Goal: Transaction & Acquisition: Book appointment/travel/reservation

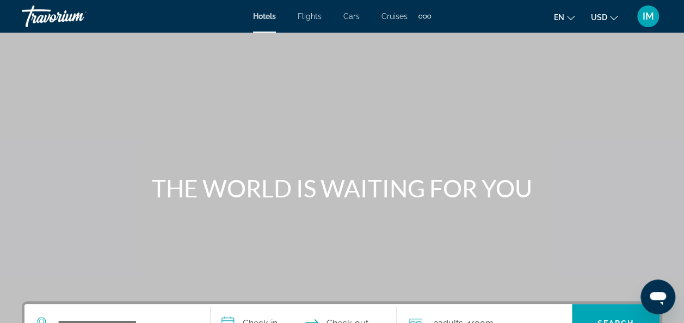
click at [273, 15] on span "Hotels" at bounding box center [264, 16] width 23 height 9
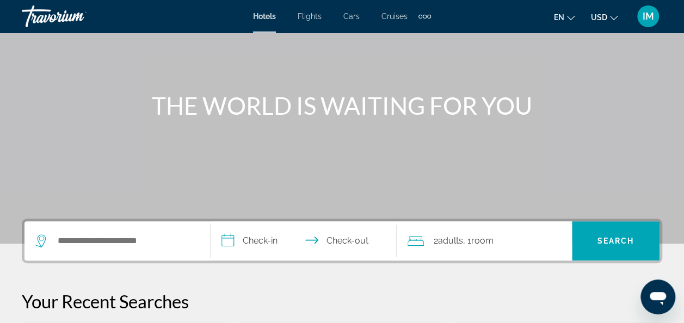
scroll to position [163, 0]
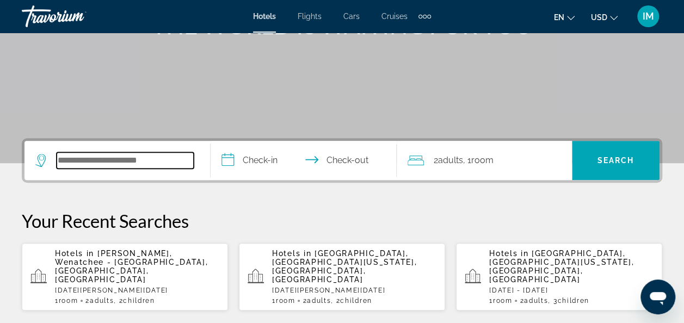
click at [138, 159] on input "Search widget" at bounding box center [125, 160] width 137 height 16
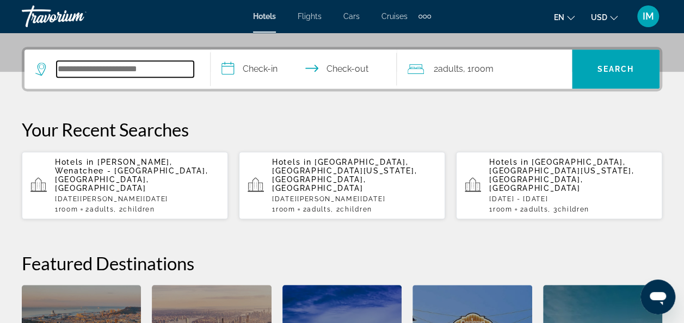
scroll to position [266, 0]
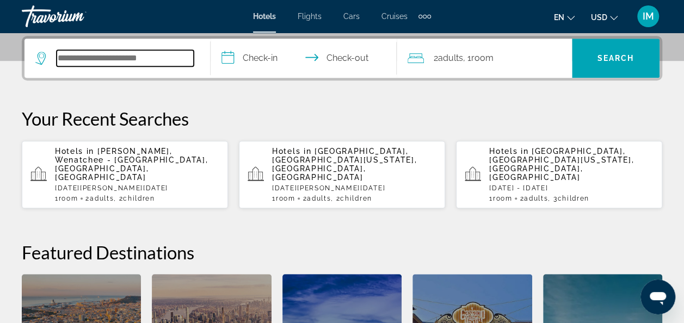
type input "*"
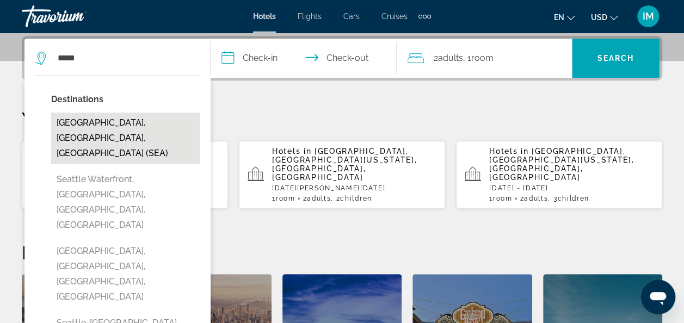
click at [118, 121] on button "[GEOGRAPHIC_DATA], [GEOGRAPHIC_DATA], [GEOGRAPHIC_DATA] (SEA)" at bounding box center [125, 138] width 149 height 51
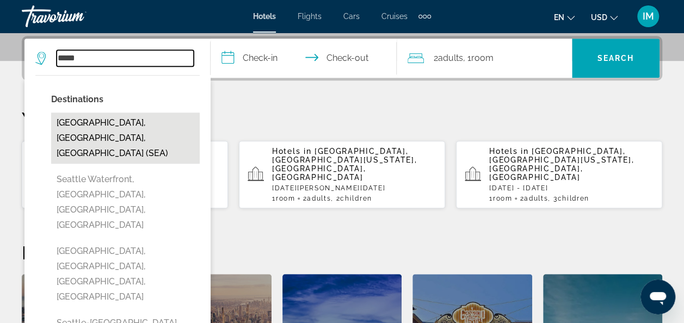
type input "**********"
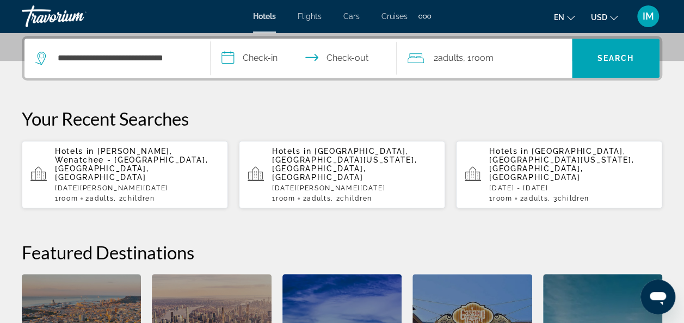
click at [273, 59] on input "**********" at bounding box center [306, 60] width 190 height 42
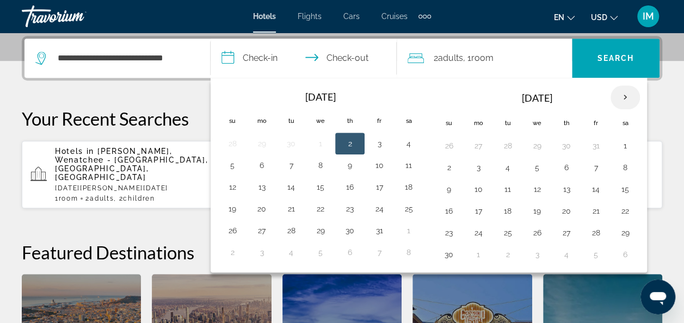
click at [619, 98] on th "Next month" at bounding box center [624, 97] width 29 height 24
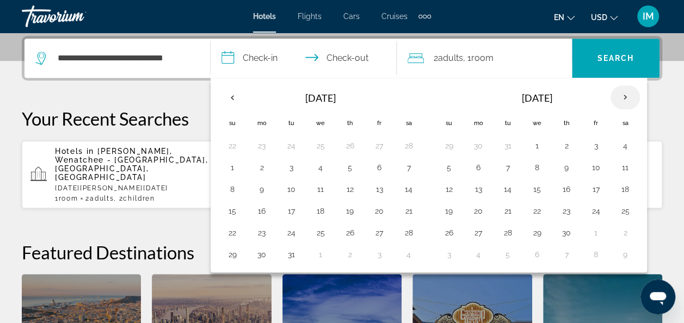
click at [619, 100] on th "Next month" at bounding box center [624, 97] width 29 height 24
click at [619, 102] on th "Next month" at bounding box center [624, 97] width 29 height 24
click at [594, 148] on button "3" at bounding box center [595, 145] width 17 height 15
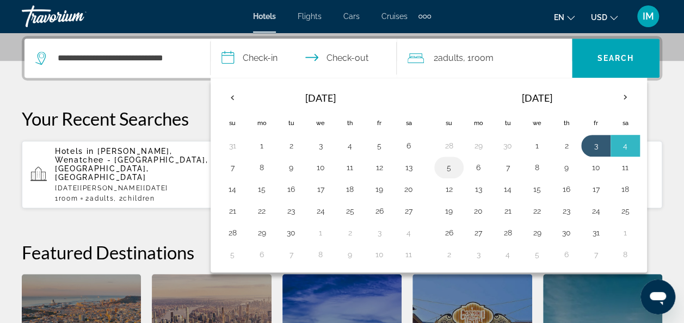
click at [447, 169] on button "5" at bounding box center [448, 167] width 17 height 15
type input "**********"
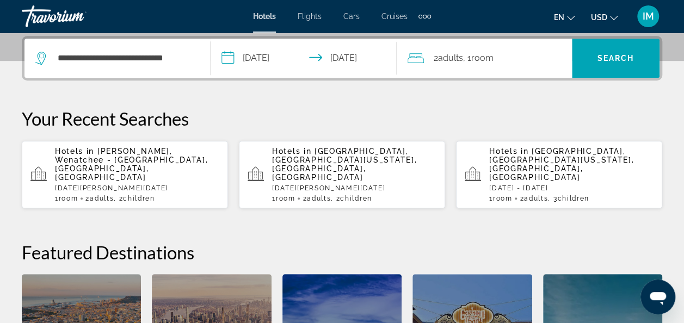
click at [500, 52] on div "2 Adult Adults , 1 Room rooms" at bounding box center [490, 58] width 164 height 15
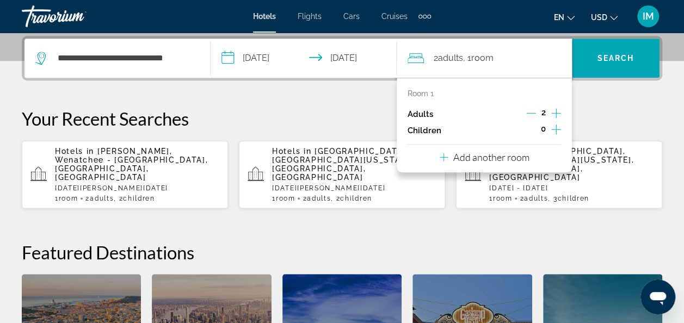
click at [547, 129] on div "0" at bounding box center [543, 130] width 35 height 16
click at [558, 128] on icon "Increment children" at bounding box center [556, 129] width 10 height 13
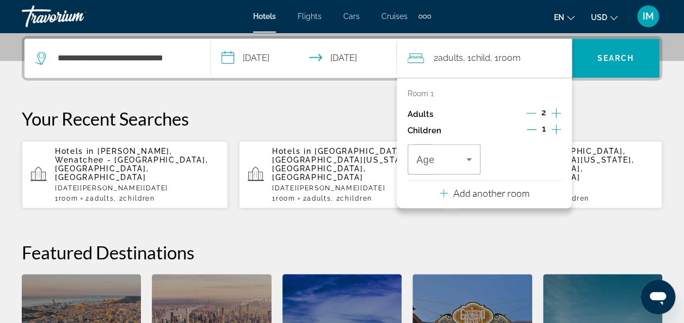
click at [558, 128] on icon "Increment children" at bounding box center [556, 129] width 10 height 13
click at [464, 159] on icon "Travelers: 2 adults, 2 children" at bounding box center [468, 159] width 13 height 13
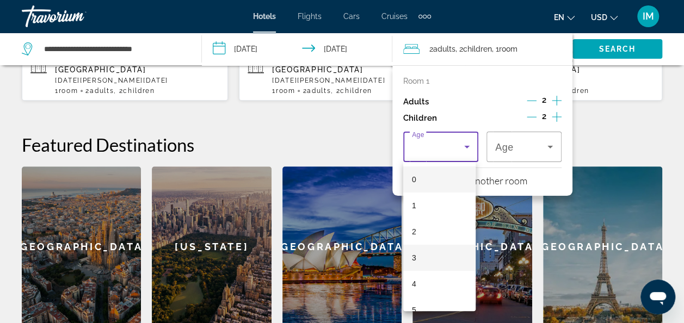
scroll to position [374, 0]
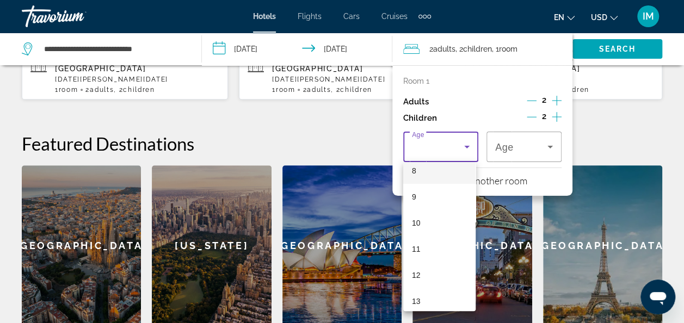
click at [429, 168] on mat-option "8" at bounding box center [439, 171] width 73 height 26
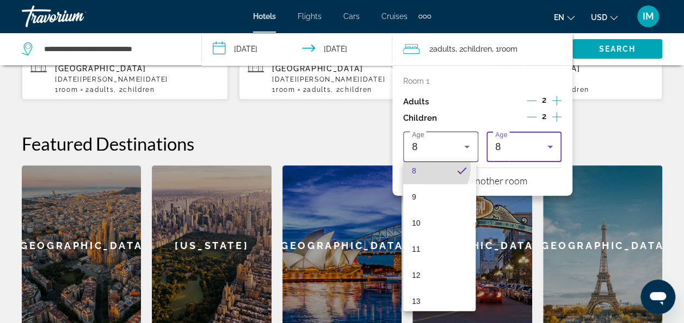
scroll to position [213, 0]
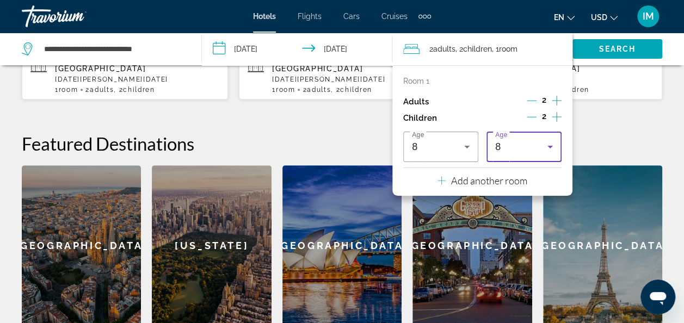
click at [513, 145] on div "8" at bounding box center [521, 146] width 52 height 13
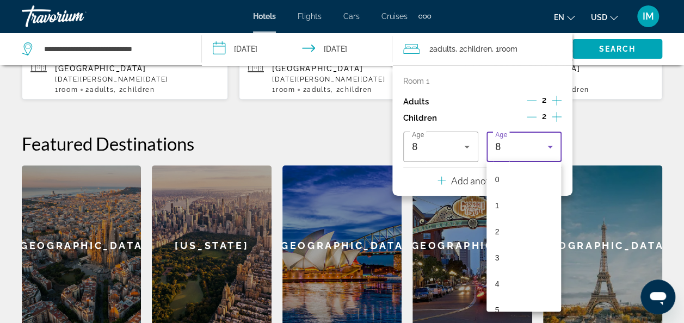
scroll to position [89, 0]
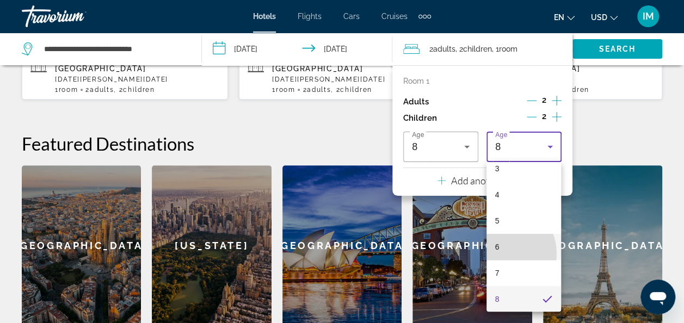
click at [497, 254] on mat-option "6" at bounding box center [523, 247] width 75 height 26
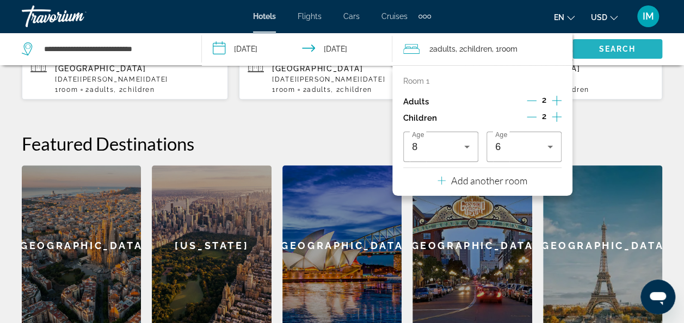
click at [599, 47] on span "Search" at bounding box center [617, 49] width 37 height 9
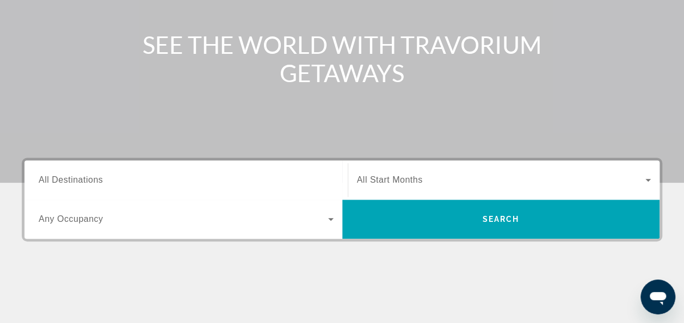
scroll to position [163, 0]
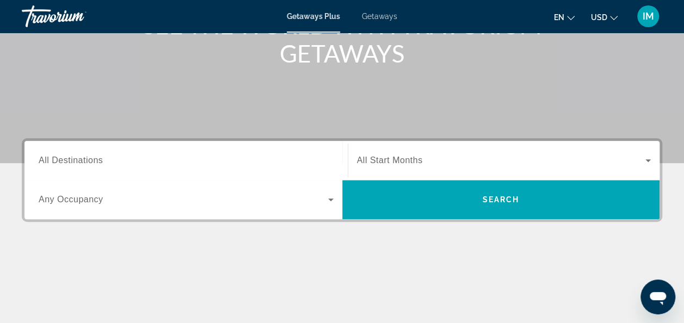
click at [83, 156] on span "All Destinations" at bounding box center [71, 160] width 64 height 9
click at [83, 155] on input "Destination All Destinations" at bounding box center [186, 161] width 295 height 13
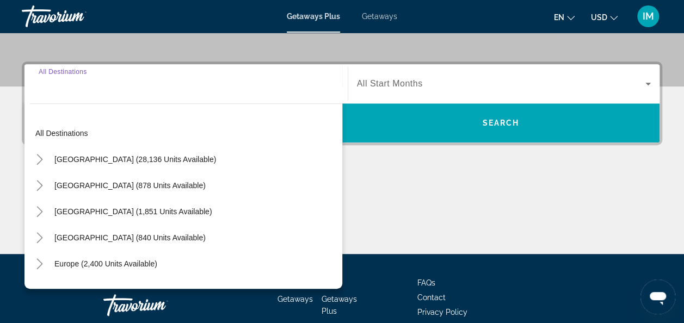
scroll to position [266, 0]
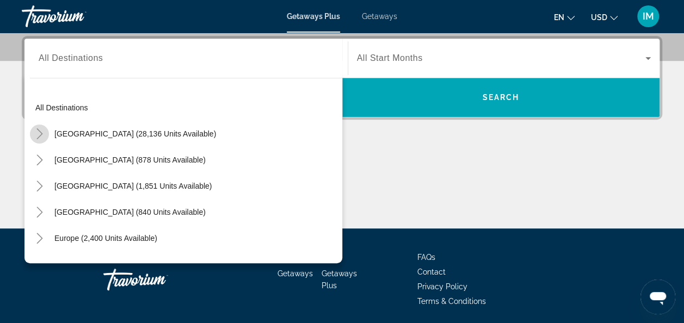
click at [37, 133] on icon "Toggle United States (28,136 units available)" at bounding box center [39, 133] width 11 height 11
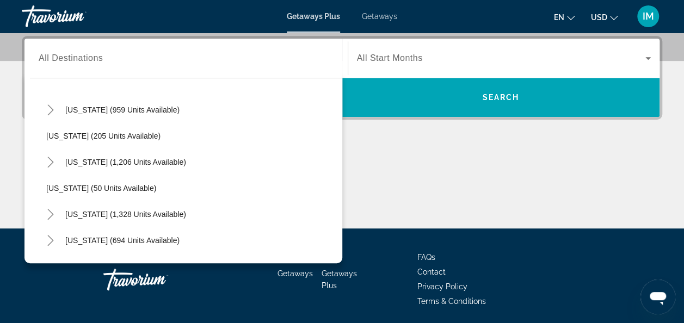
scroll to position [684, 0]
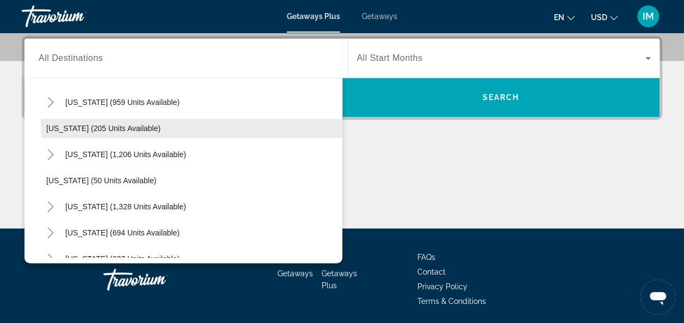
click at [125, 127] on span "Oregon (205 units available)" at bounding box center [103, 128] width 114 height 9
type input "**********"
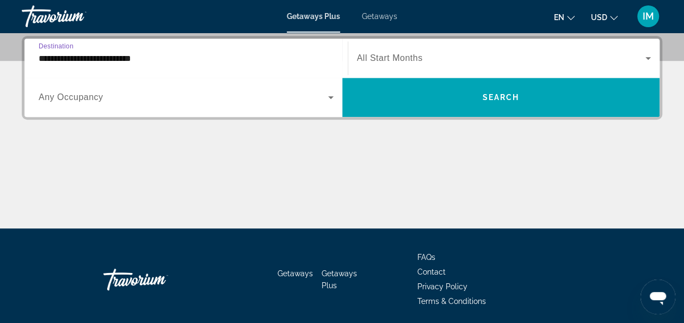
click at [147, 52] on input "**********" at bounding box center [186, 58] width 295 height 13
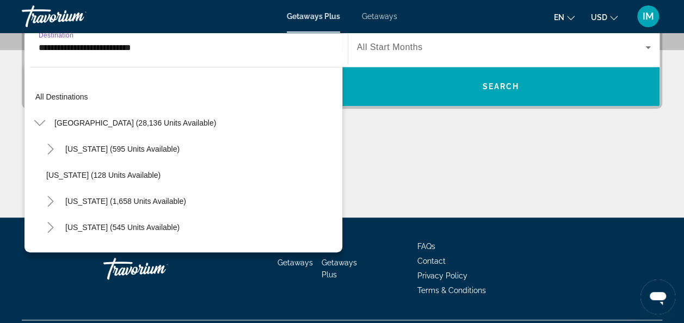
scroll to position [639, 0]
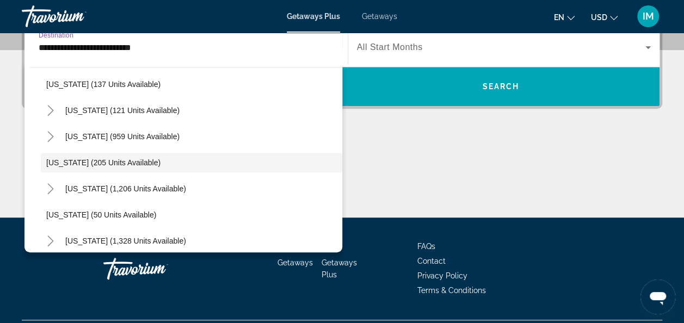
click at [101, 161] on span "Oregon (205 units available)" at bounding box center [103, 162] width 114 height 9
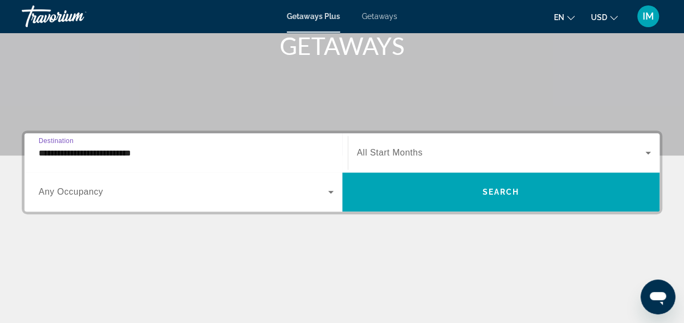
scroll to position [102, 0]
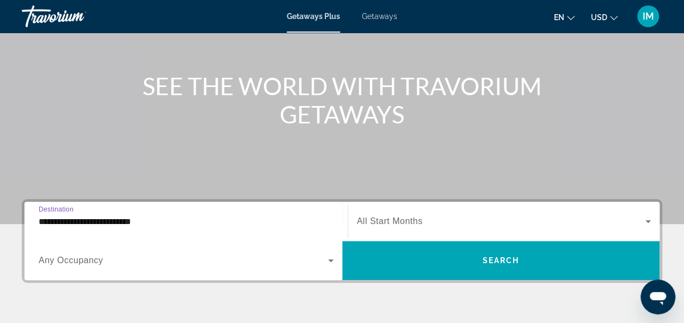
click at [378, 223] on span "All Start Months" at bounding box center [390, 221] width 66 height 9
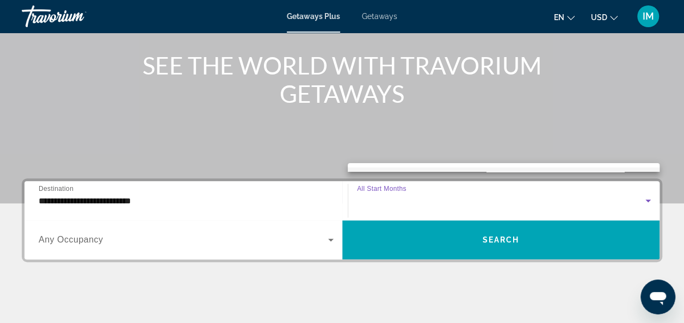
scroll to position [140, 0]
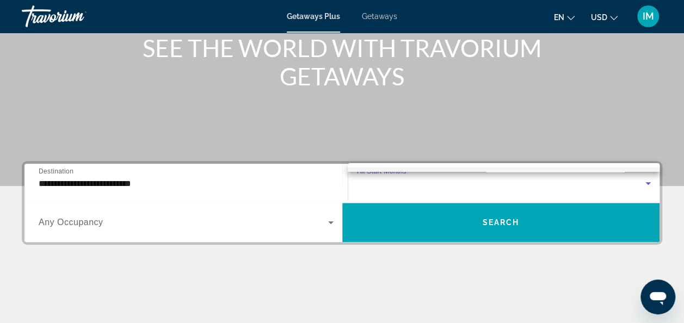
click at [455, 216] on div at bounding box center [342, 161] width 684 height 323
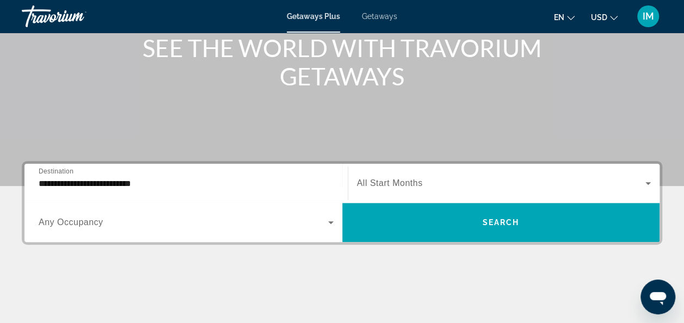
click at [435, 185] on span "Search widget" at bounding box center [501, 183] width 289 height 13
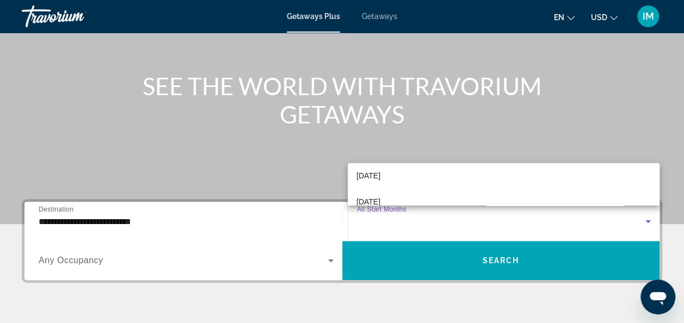
scroll to position [87, 0]
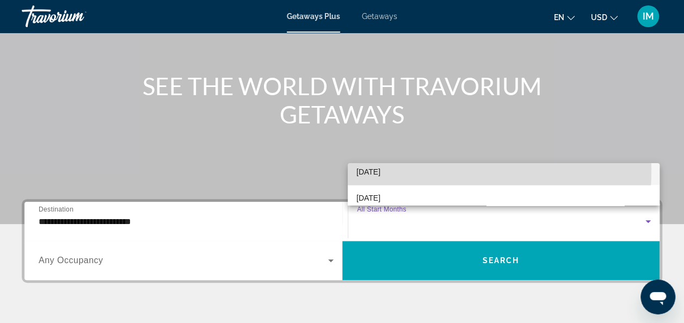
click at [380, 170] on span "December 2025" at bounding box center [368, 171] width 24 height 13
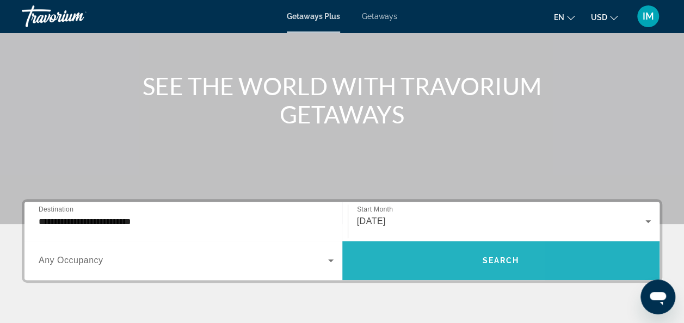
click at [395, 256] on span "Search widget" at bounding box center [501, 261] width 318 height 26
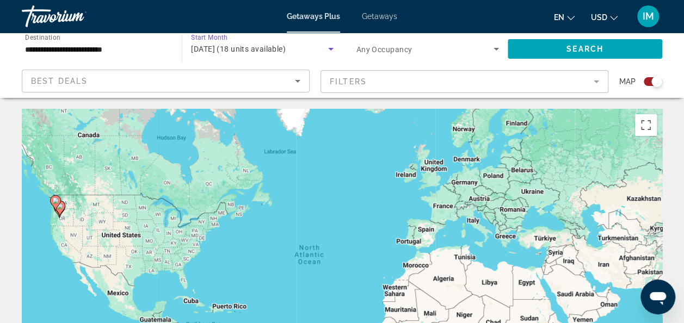
click at [273, 48] on span "December 2025 (18 units available)" at bounding box center [238, 49] width 95 height 9
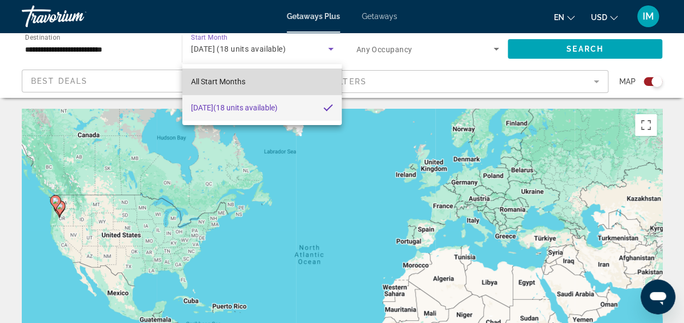
click at [281, 76] on mat-option "All Start Months" at bounding box center [262, 82] width 160 height 26
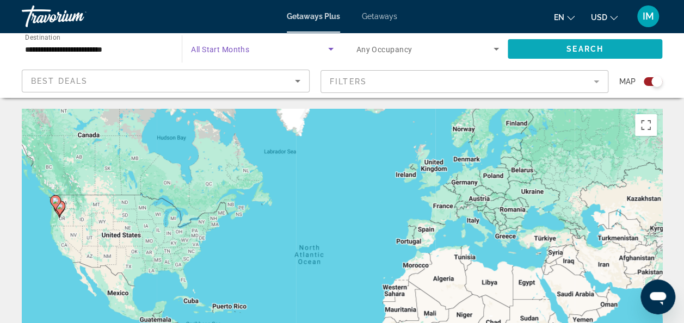
click at [541, 52] on span "Search widget" at bounding box center [585, 49] width 155 height 26
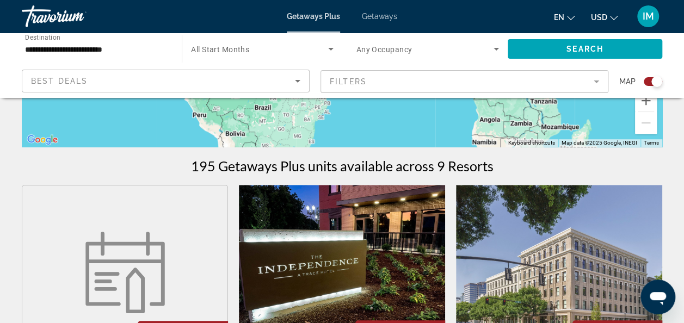
scroll to position [272, 0]
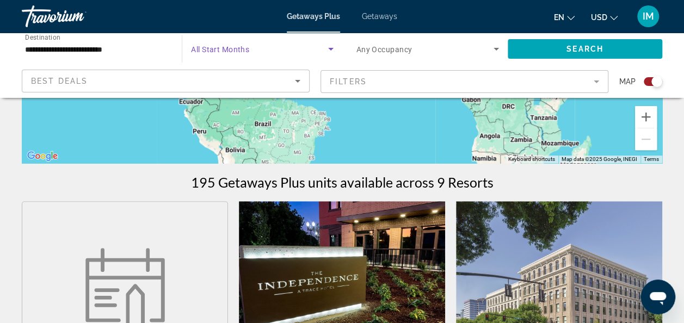
click at [327, 50] on icon "Search widget" at bounding box center [330, 48] width 13 height 13
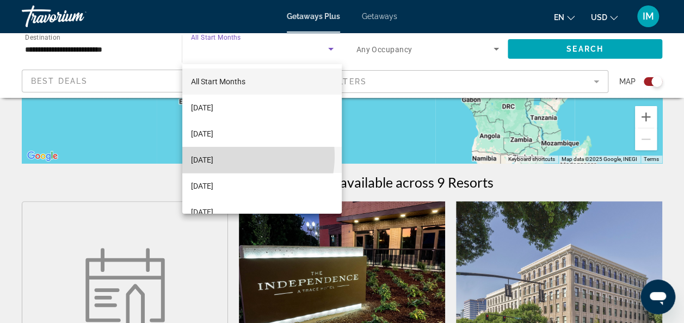
click at [213, 156] on span "January 2026" at bounding box center [202, 159] width 22 height 13
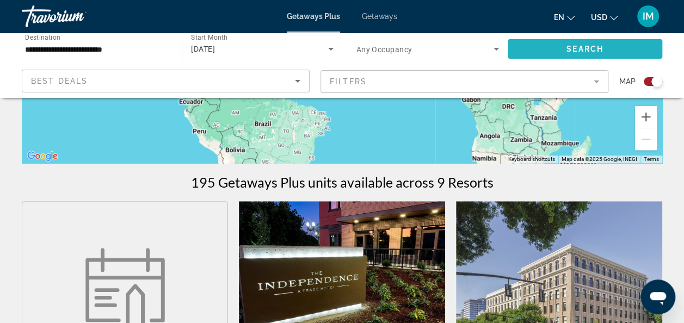
click at [558, 49] on span "Search widget" at bounding box center [585, 49] width 155 height 26
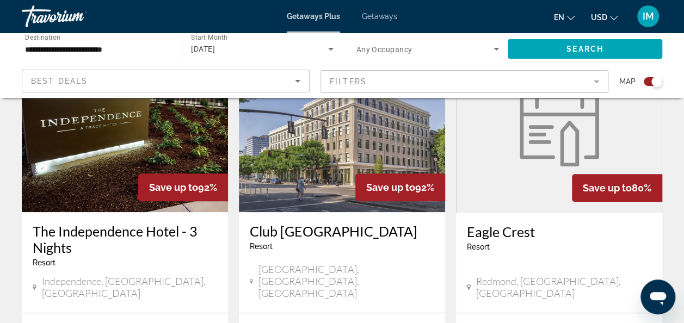
scroll to position [381, 0]
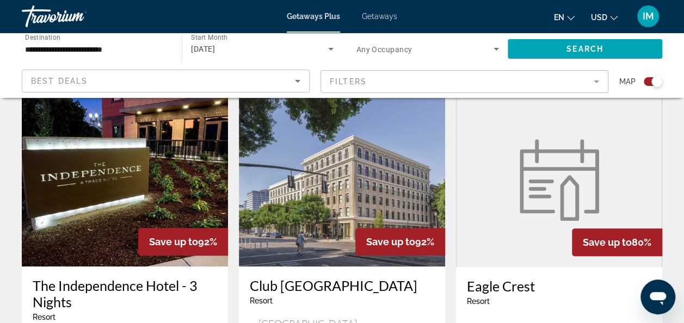
click at [164, 163] on img "Main content" at bounding box center [125, 179] width 206 height 174
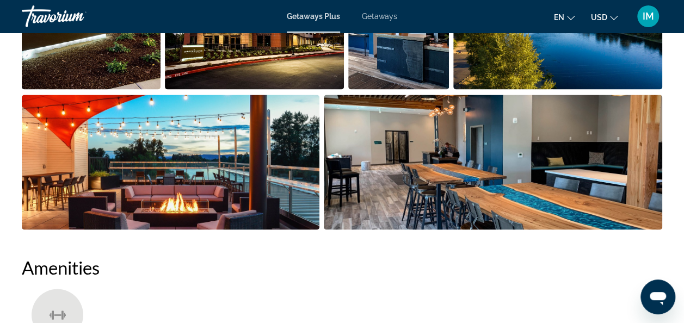
scroll to position [707, 0]
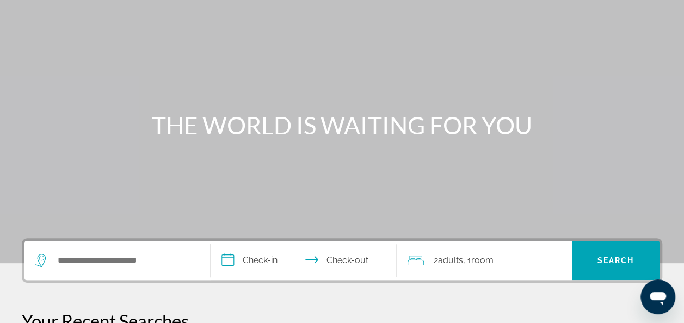
scroll to position [163, 0]
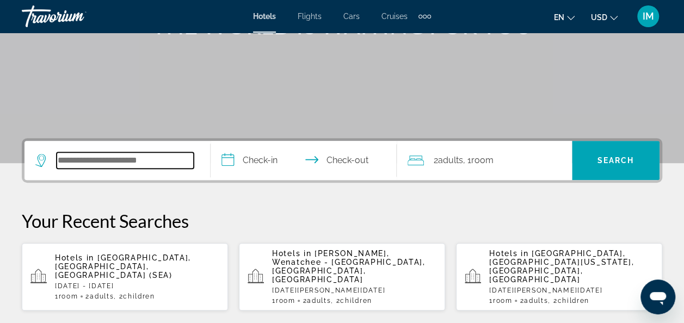
click at [139, 160] on input "Search widget" at bounding box center [125, 160] width 137 height 16
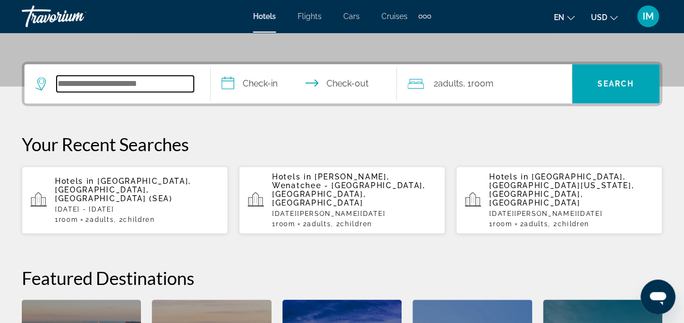
scroll to position [266, 0]
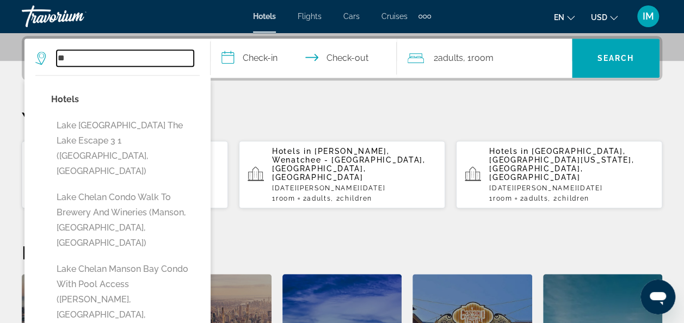
type input "*"
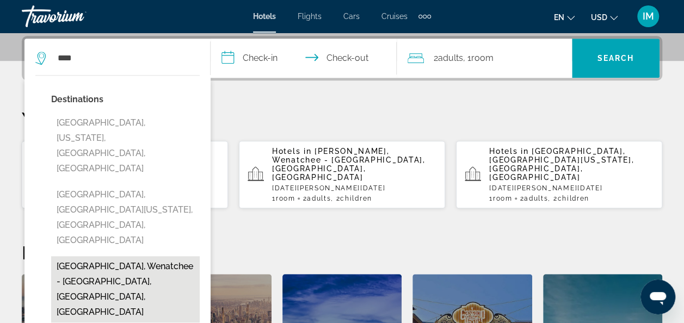
click at [88, 256] on button "Leavenworth, Wenatchee - Lake Chelan, WA, United States" at bounding box center [125, 289] width 149 height 66
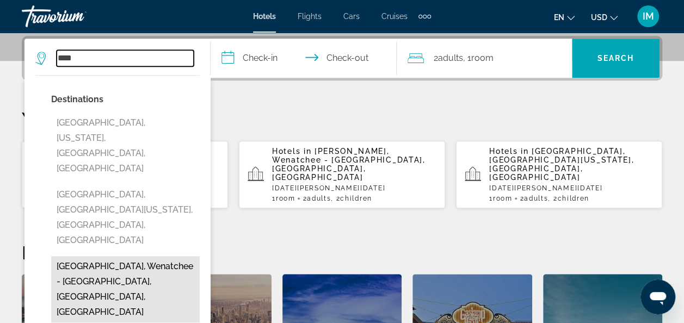
type input "**********"
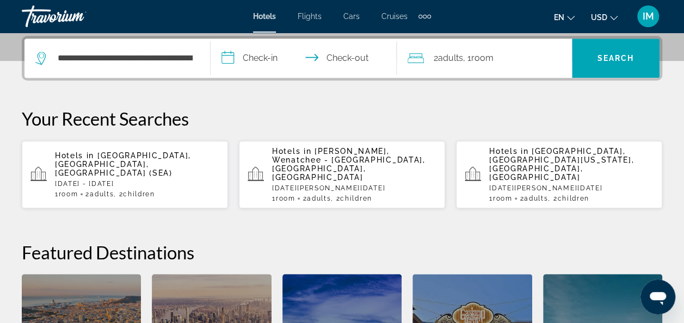
click at [252, 65] on input "**********" at bounding box center [306, 60] width 190 height 42
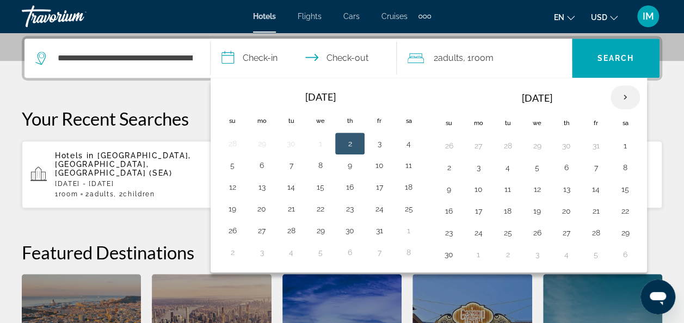
click at [623, 97] on th "Next month" at bounding box center [624, 97] width 29 height 24
click at [622, 99] on th "Next month" at bounding box center [624, 97] width 29 height 24
click at [563, 141] on button "1" at bounding box center [566, 145] width 17 height 15
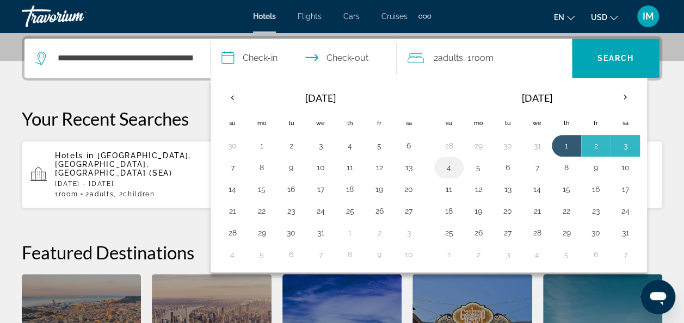
click at [450, 164] on button "4" at bounding box center [448, 167] width 17 height 15
type input "**********"
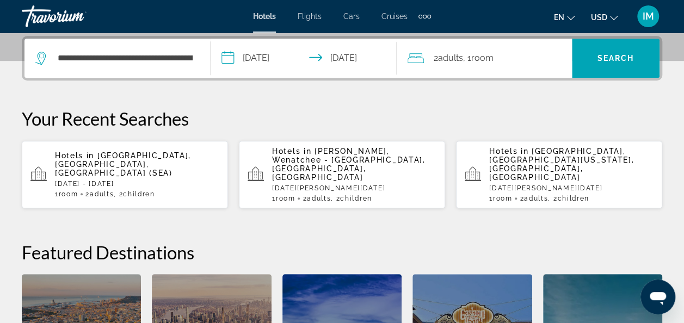
click at [483, 62] on span "Room" at bounding box center [482, 58] width 22 height 10
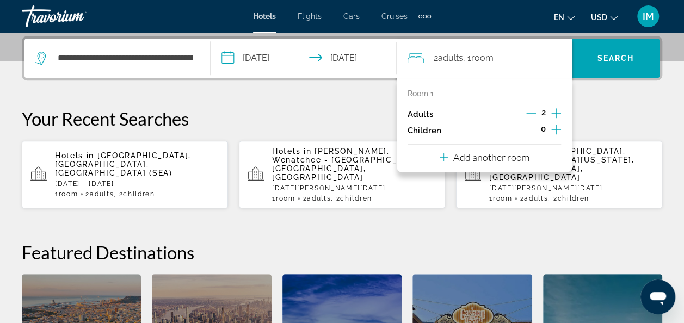
click at [554, 129] on icon "Increment children" at bounding box center [556, 129] width 10 height 13
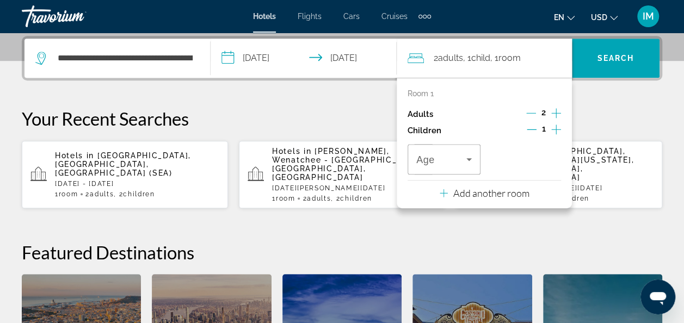
click at [554, 130] on icon "Increment children" at bounding box center [556, 129] width 10 height 13
click at [466, 158] on icon "Travelers: 2 adults, 2 children" at bounding box center [468, 159] width 13 height 13
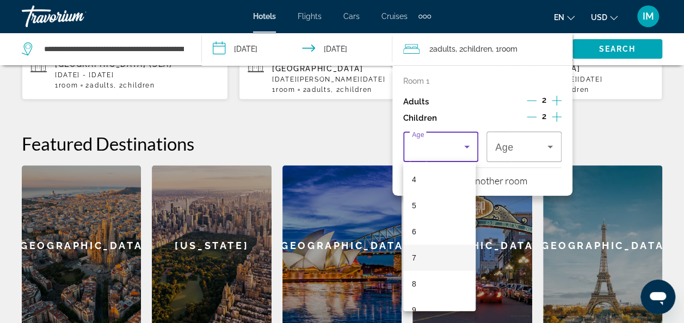
scroll to position [109, 0]
click at [428, 281] on mat-option "8" at bounding box center [439, 280] width 73 height 26
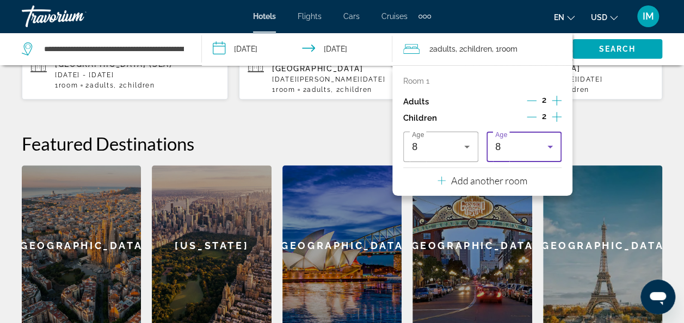
click at [517, 150] on div "8" at bounding box center [521, 146] width 52 height 13
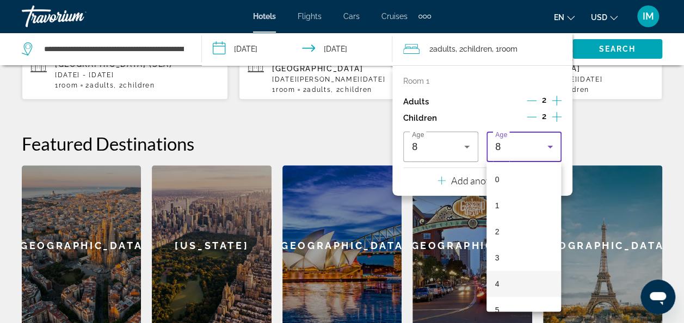
scroll to position [89, 0]
click at [502, 242] on mat-option "6" at bounding box center [523, 247] width 75 height 26
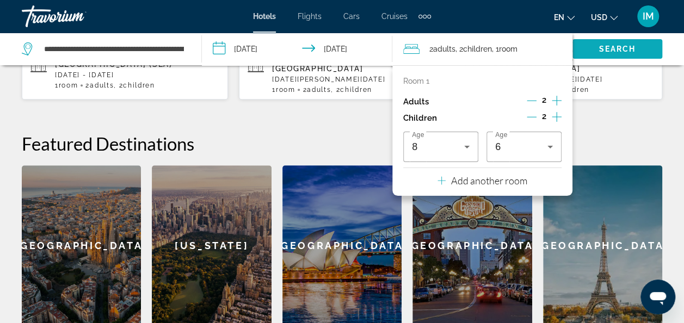
click at [600, 50] on span "Search" at bounding box center [617, 49] width 37 height 9
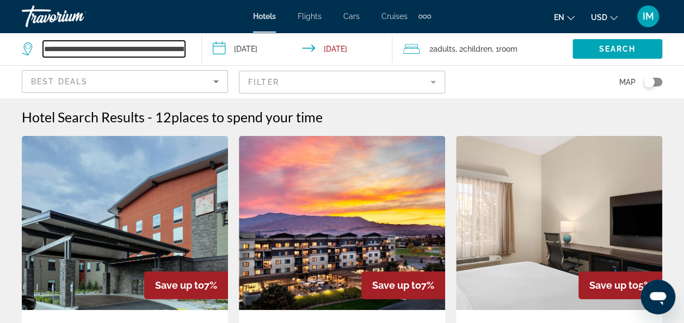
click at [112, 49] on input "**********" at bounding box center [114, 49] width 142 height 16
click at [175, 53] on input "**********" at bounding box center [114, 49] width 142 height 16
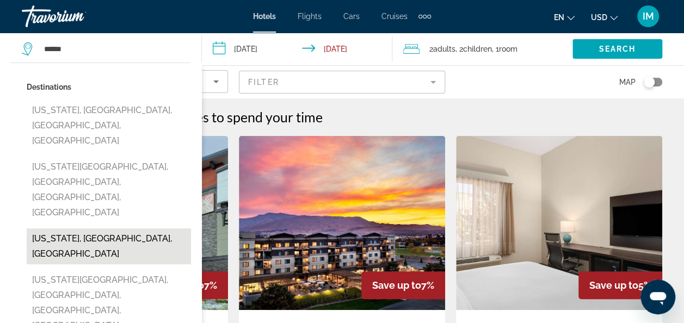
click at [115, 229] on button "Oregon, OR, United States" at bounding box center [109, 247] width 164 height 36
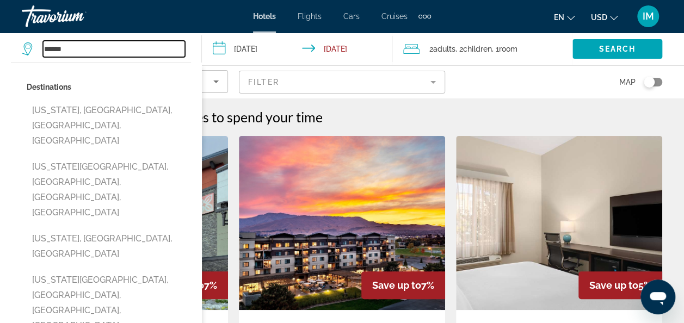
type input "**********"
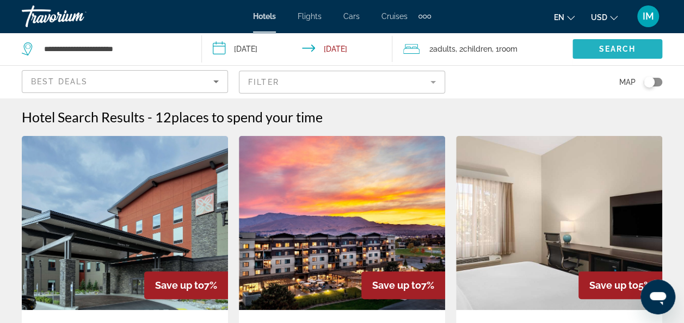
click at [615, 55] on span "Search widget" at bounding box center [617, 49] width 90 height 26
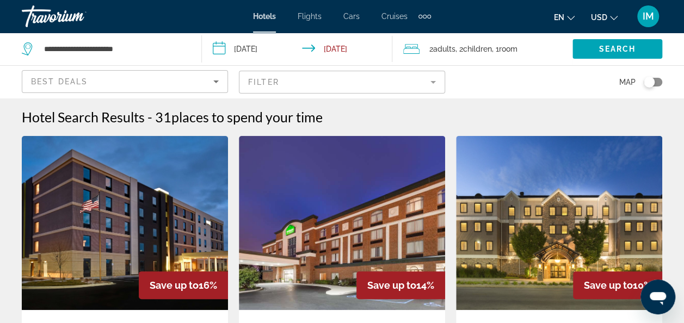
drag, startPoint x: 612, startPoint y: 53, endPoint x: 166, endPoint y: 105, distance: 448.1
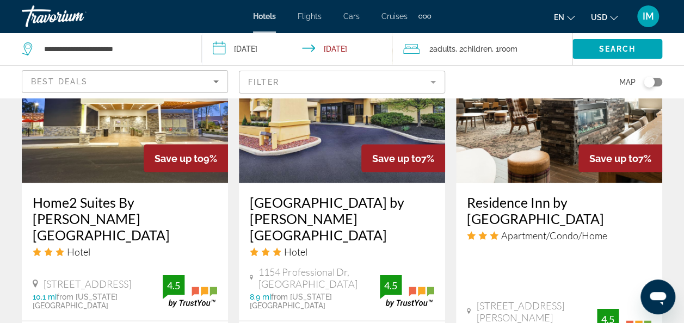
scroll to position [1088, 0]
